Goal: Check status: Check status

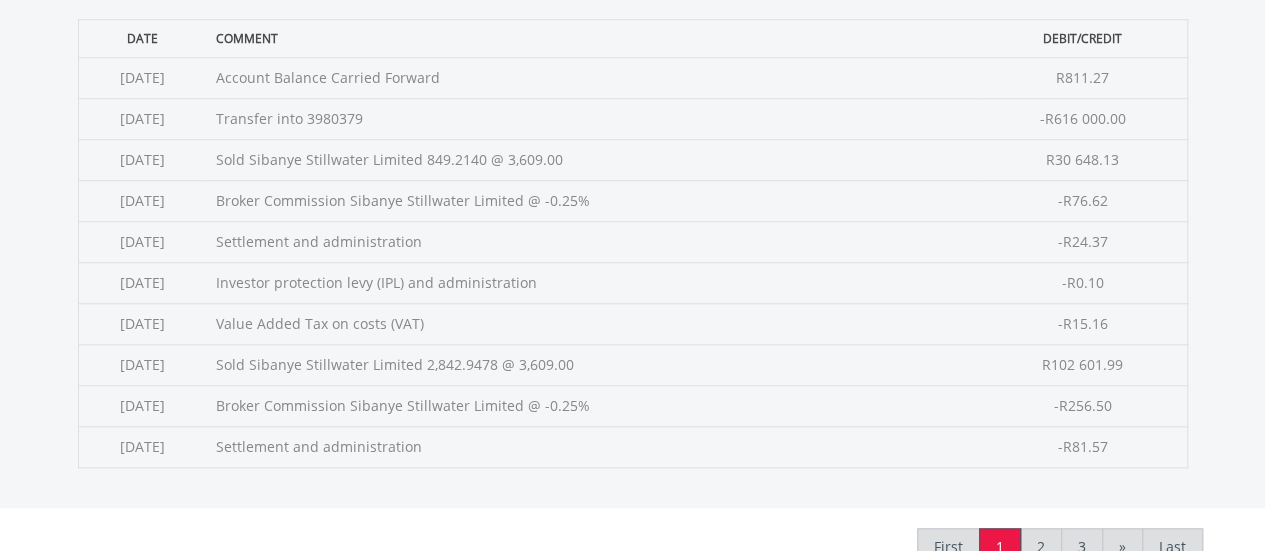
scroll to position [858, 0]
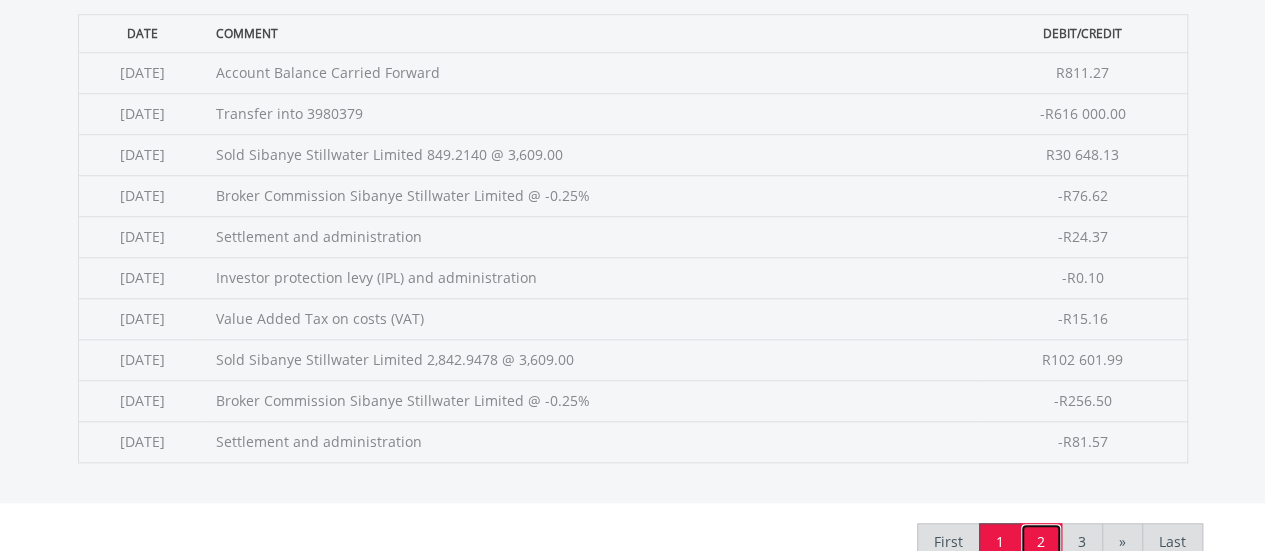
click at [1041, 523] on link "2" at bounding box center [1041, 542] width 42 height 38
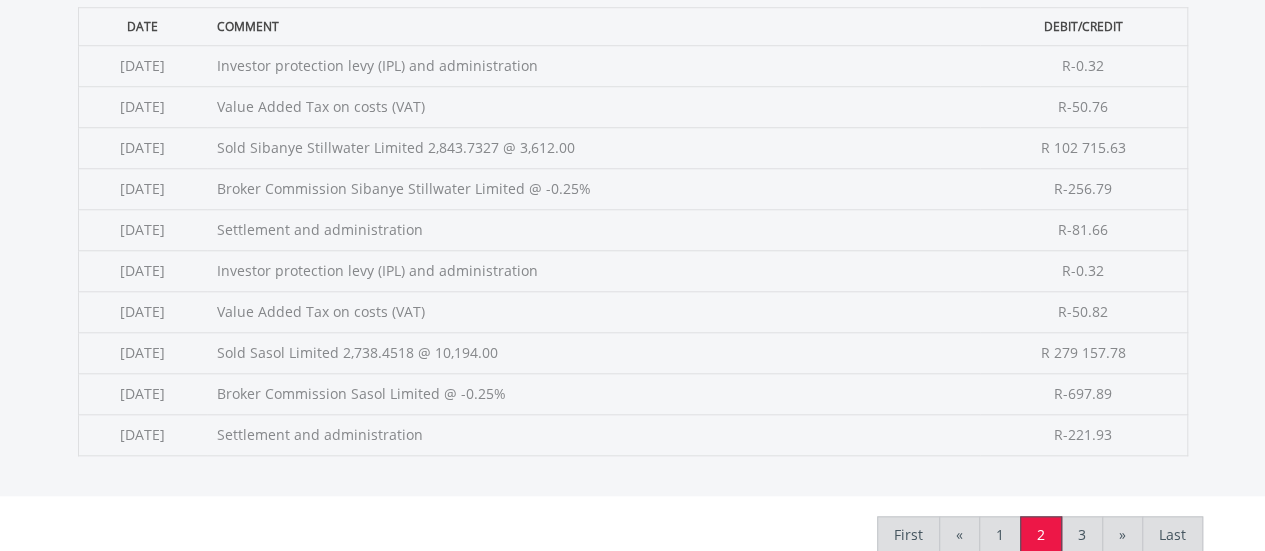
scroll to position [870, 0]
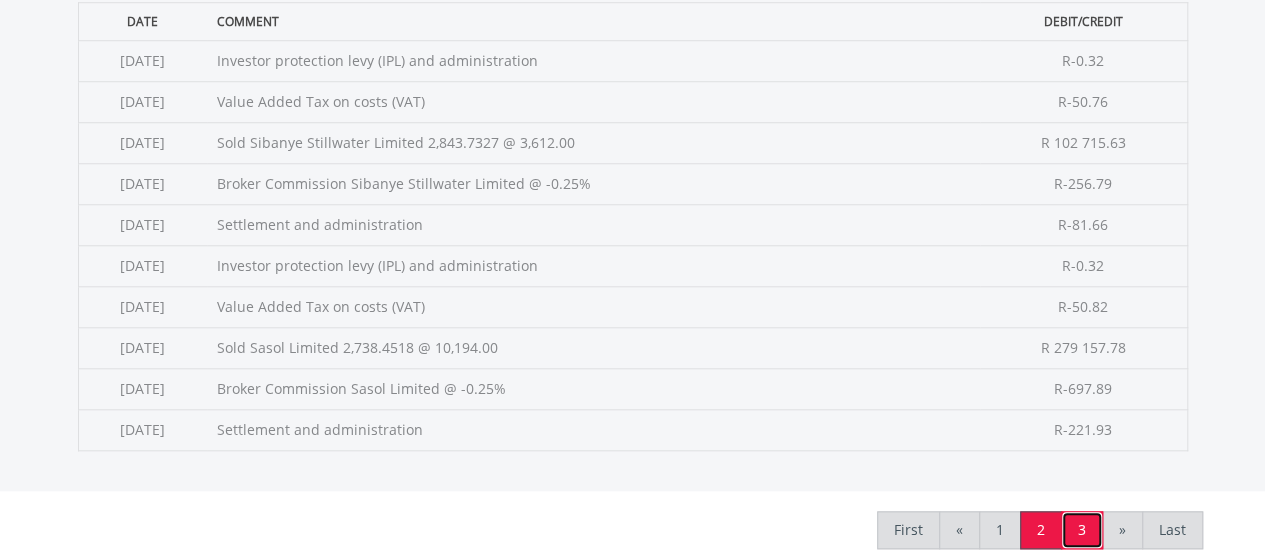
click at [1071, 535] on link "3" at bounding box center [1082, 530] width 42 height 38
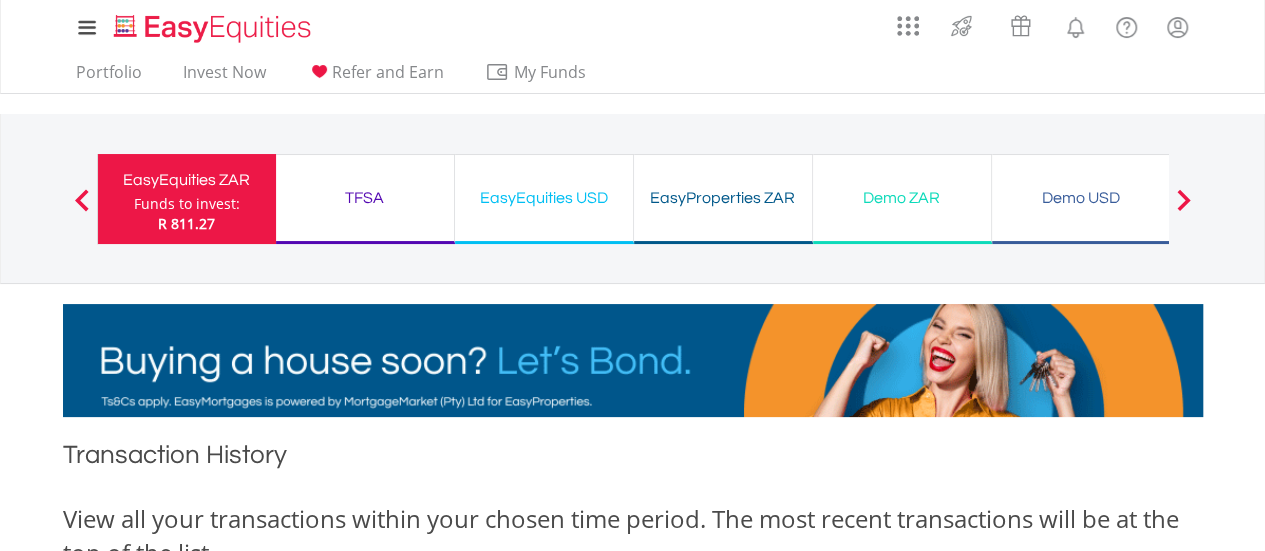
click at [516, 224] on div "EasyEquities USD Funds to invest: R 811.27" at bounding box center [544, 199] width 179 height 90
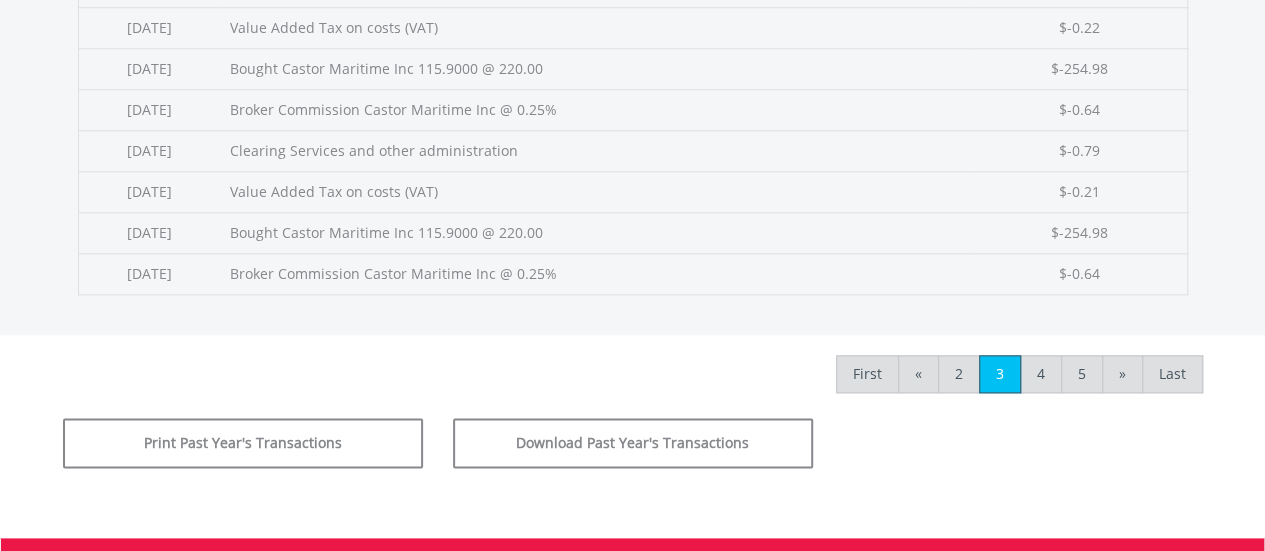
scroll to position [1062, 0]
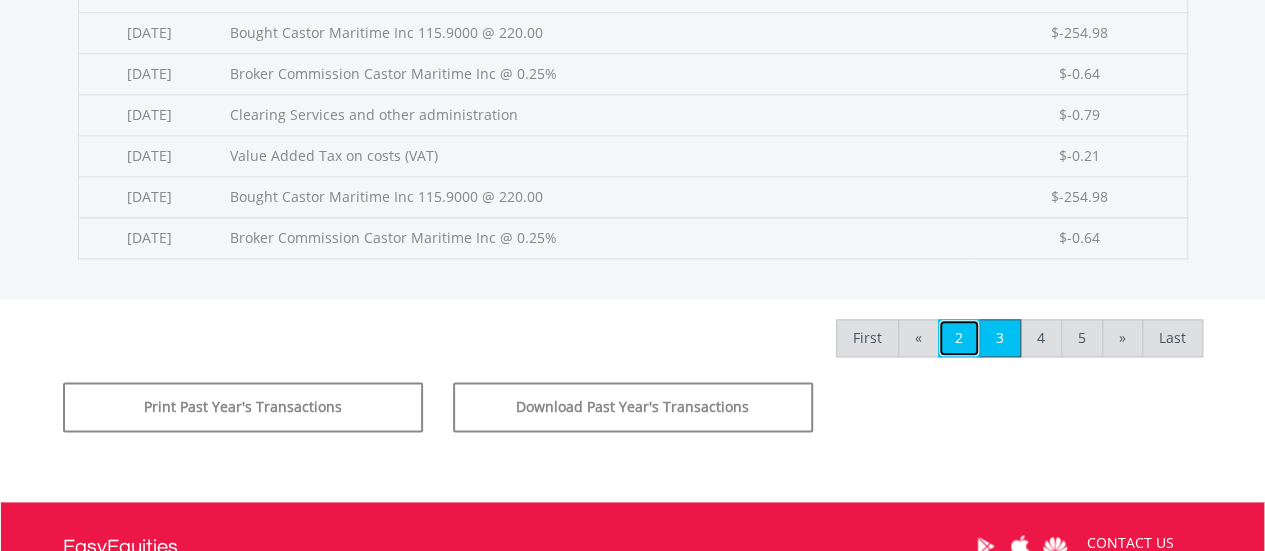
click at [968, 329] on link "2" at bounding box center [959, 338] width 42 height 38
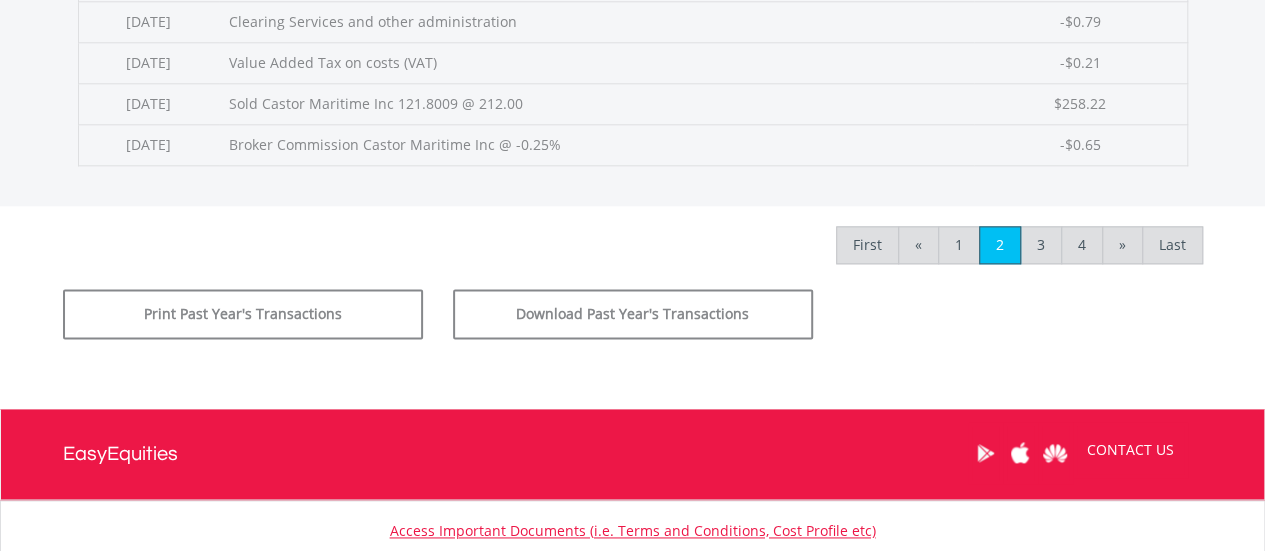
scroll to position [1160, 0]
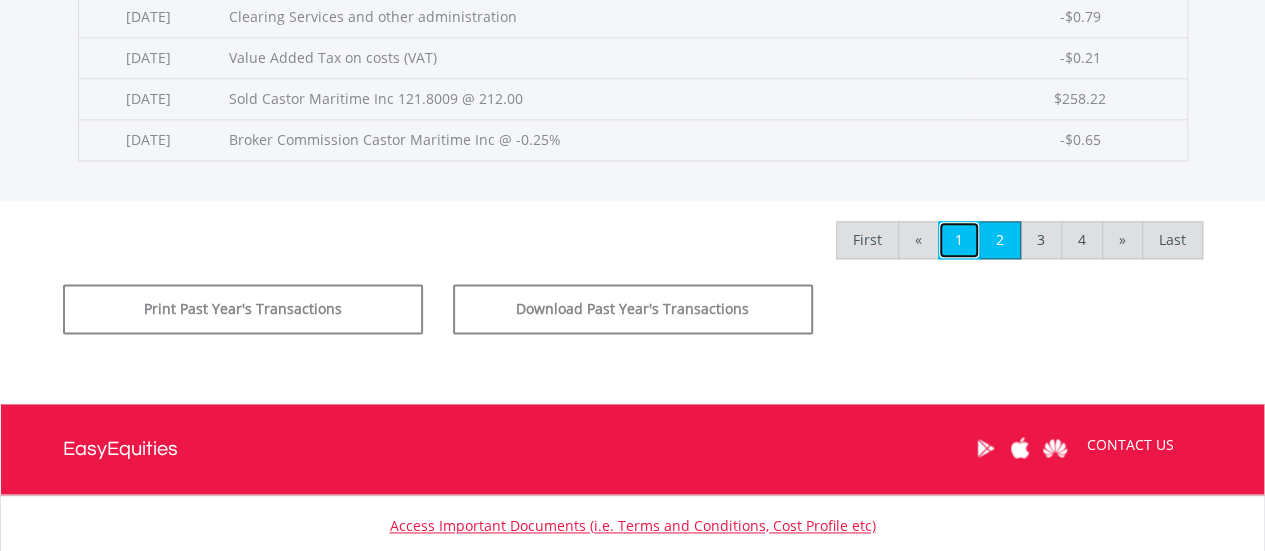
click at [955, 231] on link "1" at bounding box center [959, 240] width 42 height 38
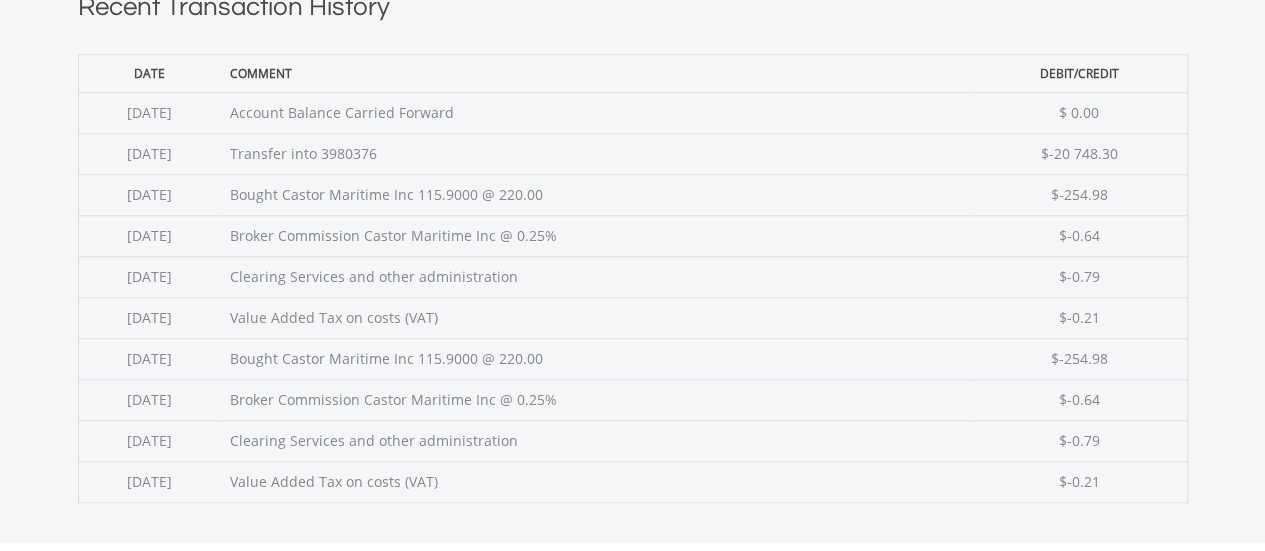
scroll to position [829, 0]
